Goal: Find specific page/section

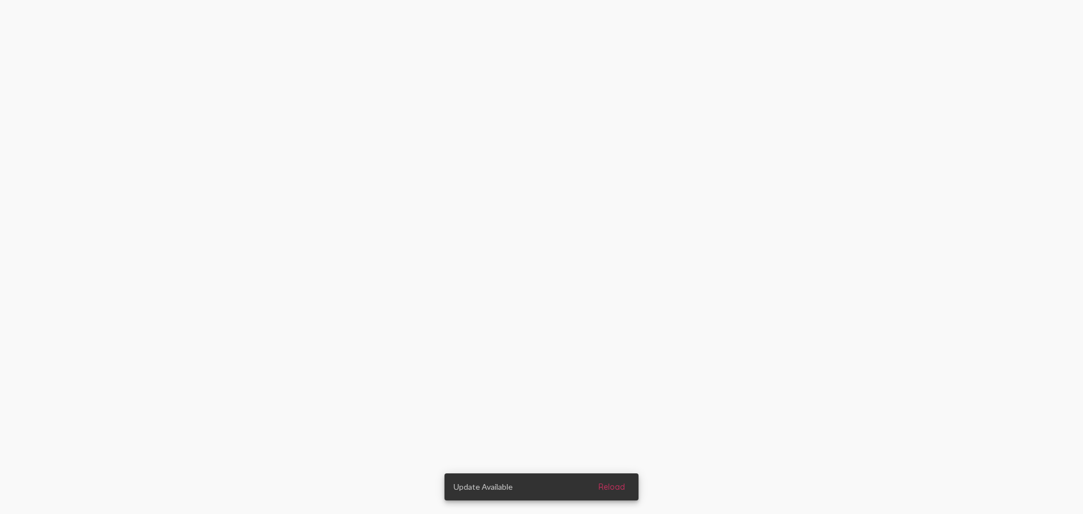
click at [714, 0] on html "Update Available Reload" at bounding box center [541, 0] width 1083 height 0
click at [621, 482] on span "Reload" at bounding box center [611, 487] width 26 height 10
